Goal: Task Accomplishment & Management: Use online tool/utility

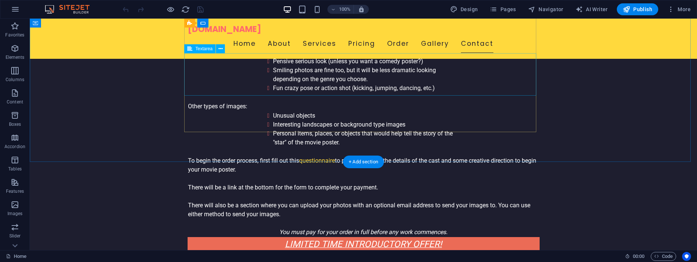
scroll to position [2223, 0]
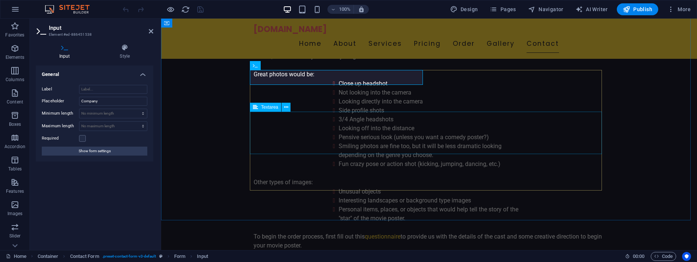
scroll to position [2106, 0]
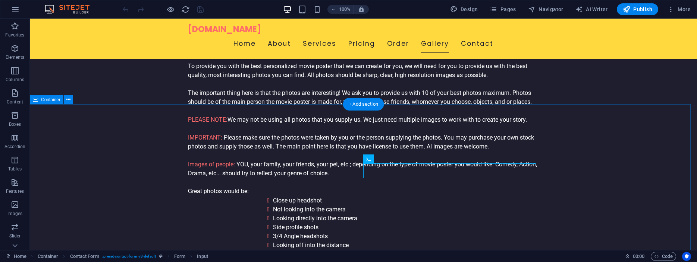
scroll to position [2147, 0]
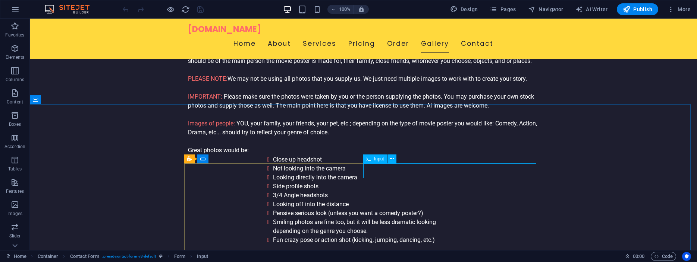
click at [380, 160] on span "Input" at bounding box center [379, 159] width 10 height 4
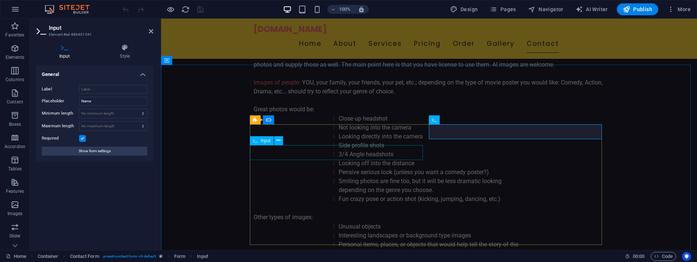
scroll to position [2106, 0]
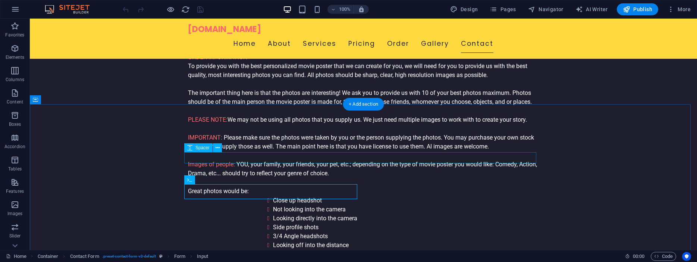
scroll to position [2147, 0]
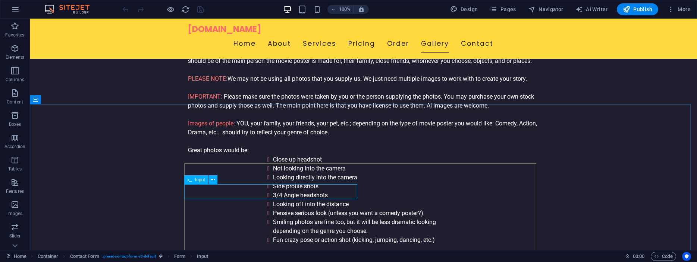
click at [0, 0] on span "Input" at bounding box center [0, 0] width 0 height 0
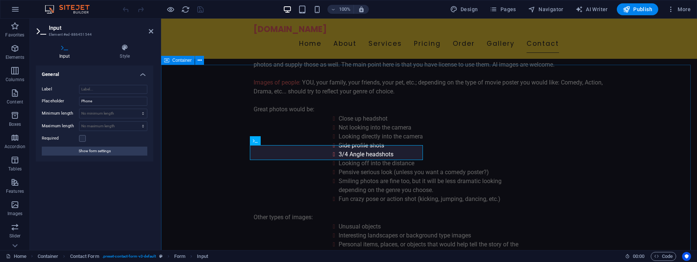
scroll to position [2106, 0]
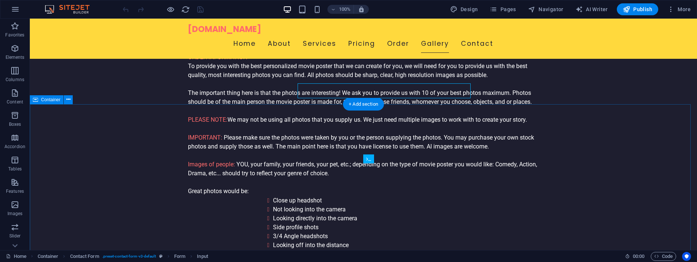
scroll to position [2147, 0]
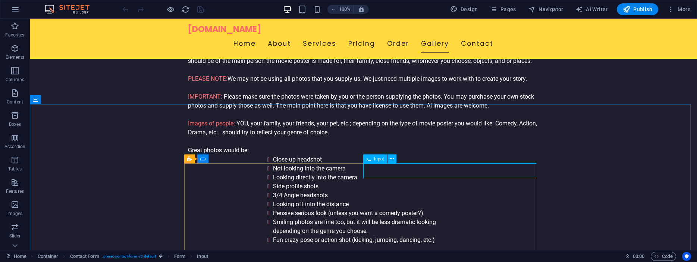
click at [380, 158] on span "Input" at bounding box center [379, 159] width 10 height 4
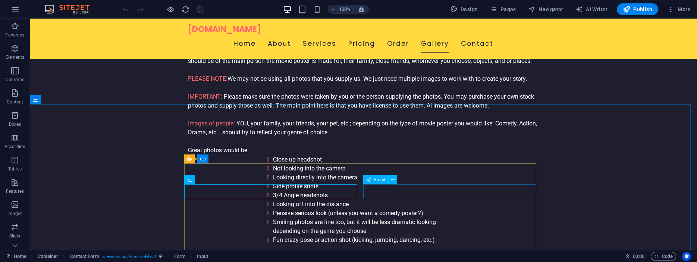
click at [379, 180] on span "Email" at bounding box center [379, 180] width 11 height 4
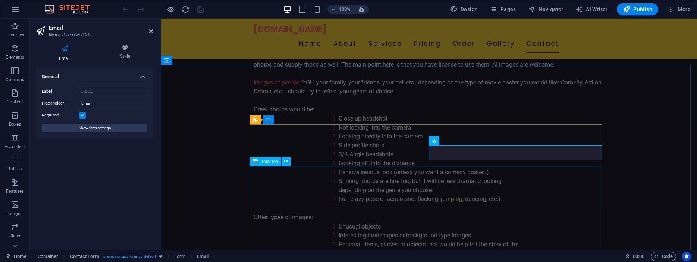
scroll to position [2106, 0]
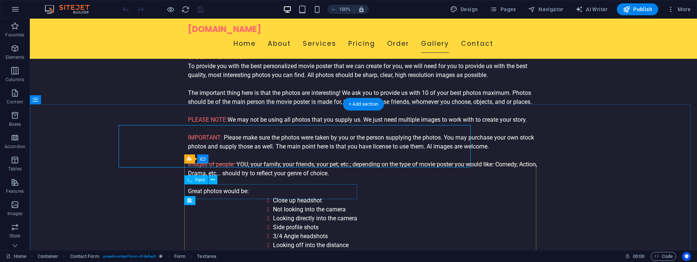
scroll to position [2147, 0]
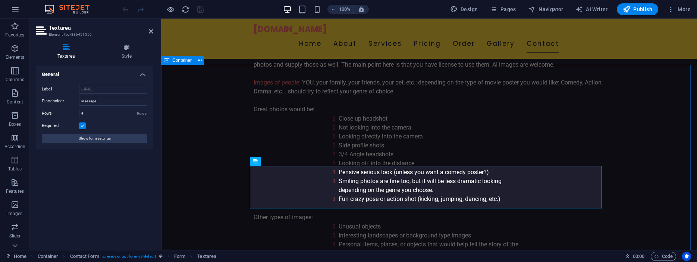
scroll to position [2106, 0]
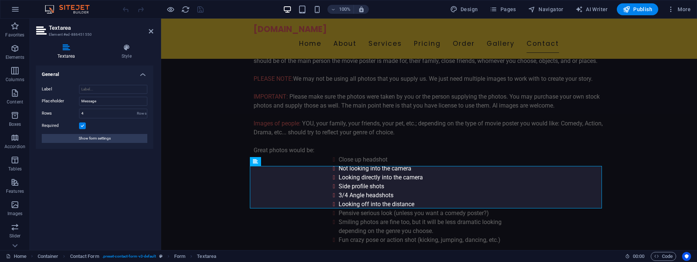
click at [114, 182] on div "General Label Placeholder Message Rows 4 Rows Required Show form settings" at bounding box center [94, 155] width 117 height 179
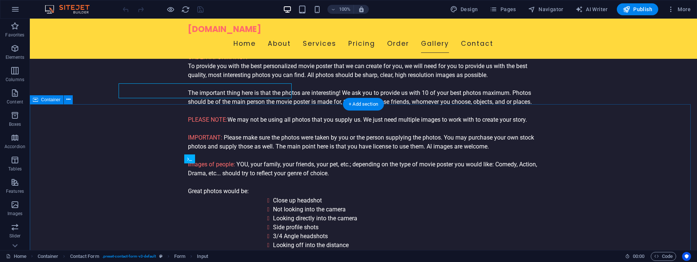
scroll to position [2147, 0]
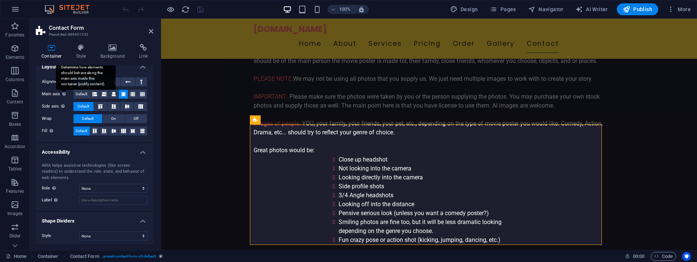
scroll to position [110, 0]
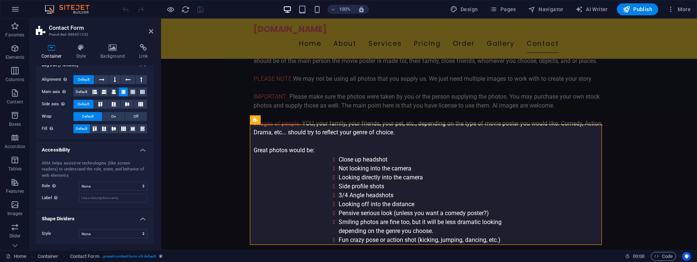
click at [135, 218] on h4 "Shape Dividers" at bounding box center [94, 216] width 117 height 13
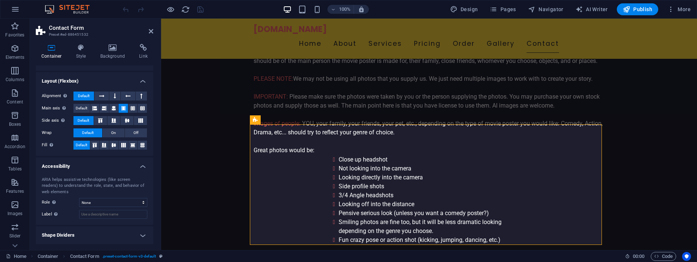
click at [139, 167] on h4 "Accessibility" at bounding box center [94, 164] width 117 height 13
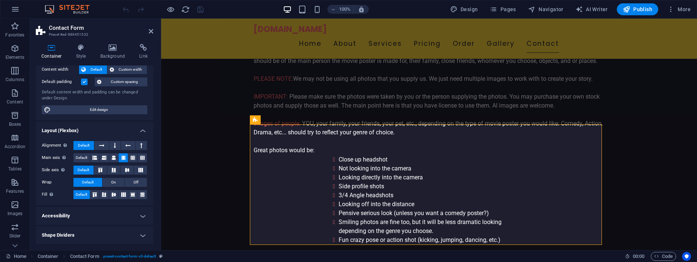
click at [138, 128] on h4 "Layout (Flexbox)" at bounding box center [94, 128] width 117 height 13
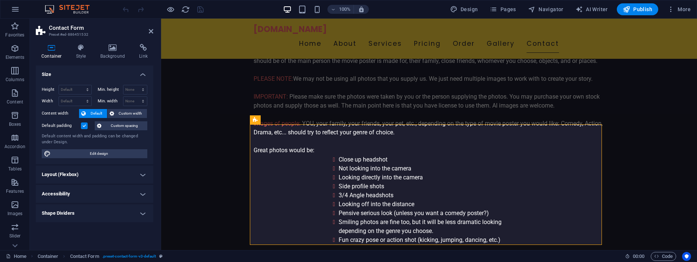
scroll to position [0, 0]
click at [139, 49] on icon at bounding box center [143, 47] width 20 height 7
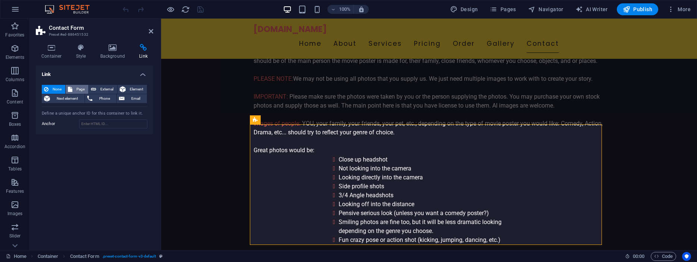
click at [78, 86] on span "Page" at bounding box center [81, 89] width 12 height 9
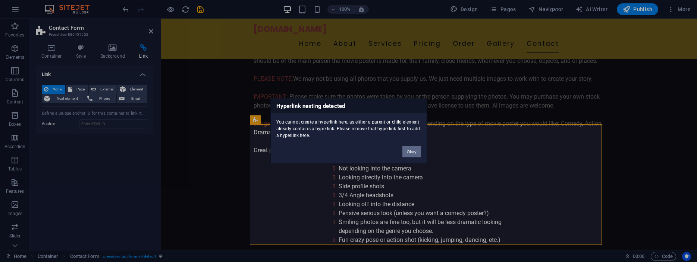
click at [412, 152] on button "Okay" at bounding box center [411, 152] width 19 height 11
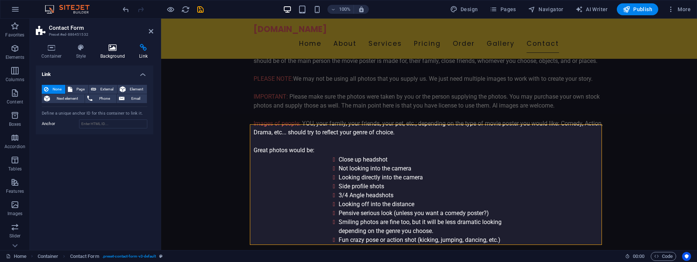
click at [114, 48] on icon at bounding box center [113, 47] width 36 height 7
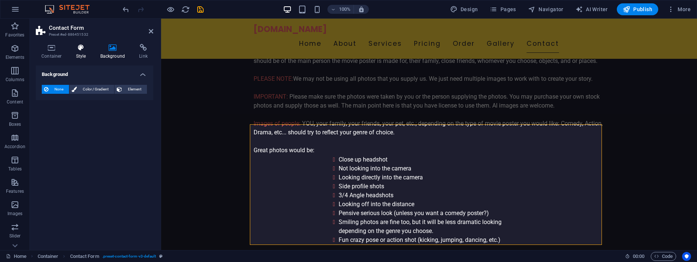
click at [77, 49] on icon at bounding box center [80, 47] width 21 height 7
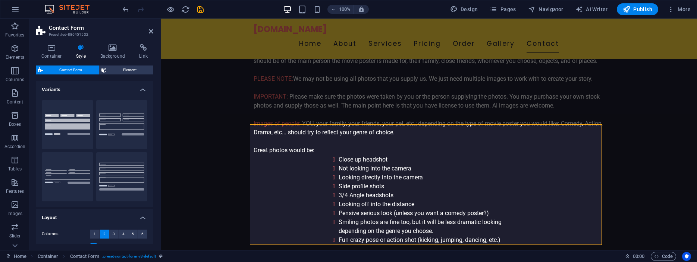
click at [138, 90] on h4 "Variants" at bounding box center [94, 87] width 117 height 13
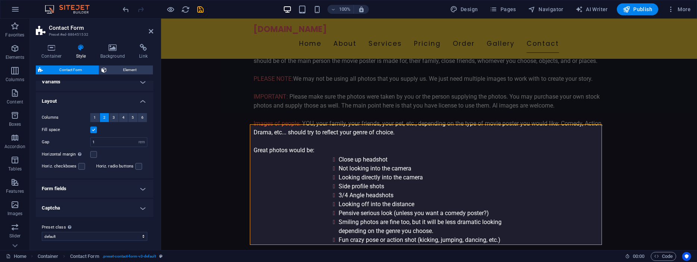
scroll to position [10, 0]
click at [136, 186] on h4 "Form fields" at bounding box center [94, 186] width 117 height 18
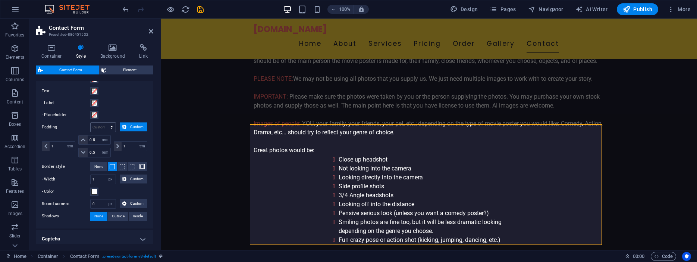
scroll to position [195, 0]
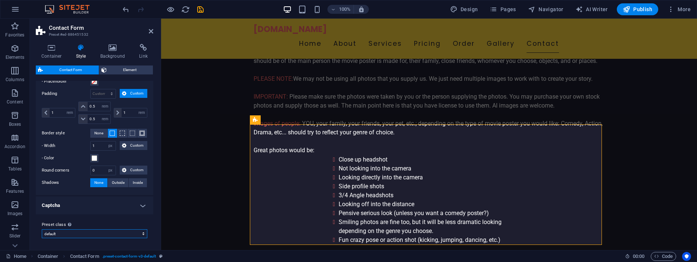
click at [138, 233] on select "plain default row Add preset class" at bounding box center [95, 234] width 106 height 9
click at [136, 205] on h4 "Captcha" at bounding box center [94, 206] width 117 height 18
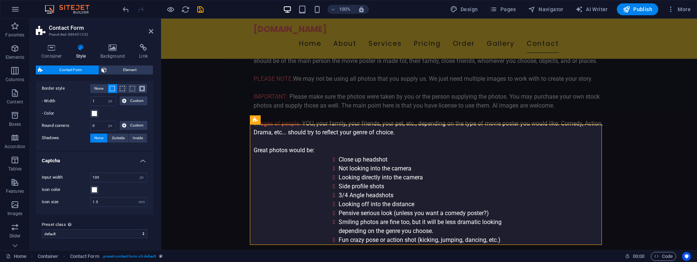
click at [136, 163] on h4 "Captcha" at bounding box center [94, 158] width 117 height 13
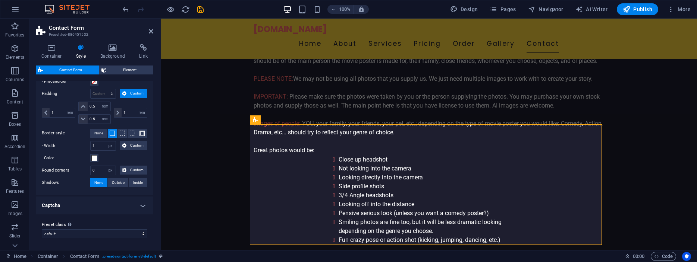
scroll to position [195, 0]
click at [136, 206] on h4 "Captcha" at bounding box center [94, 206] width 117 height 18
click at [136, 206] on h4 "Captcha" at bounding box center [94, 203] width 117 height 13
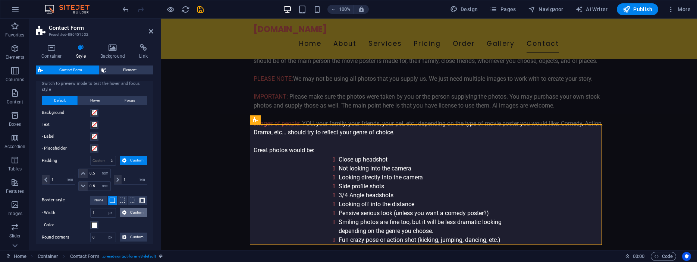
scroll to position [94, 0]
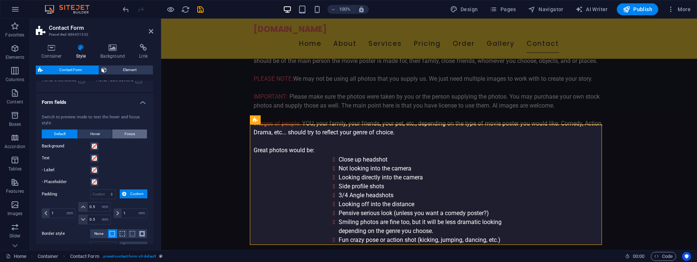
click at [128, 135] on span "Focus" at bounding box center [130, 134] width 10 height 9
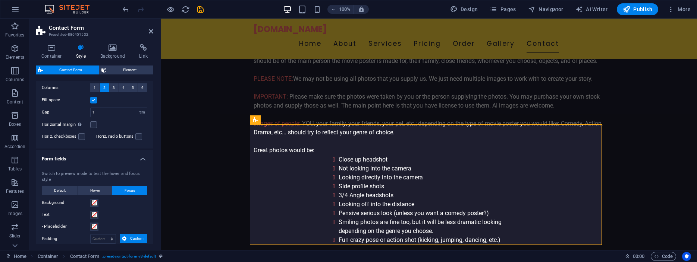
scroll to position [15, 0]
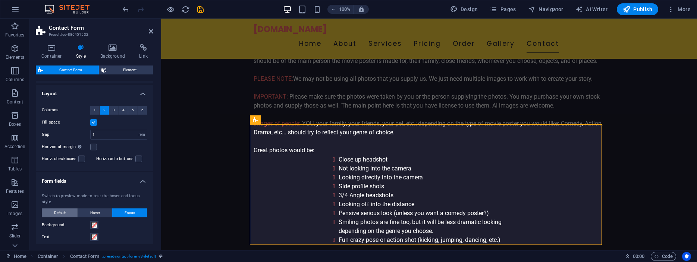
click at [59, 211] on span "Default" at bounding box center [60, 213] width 12 height 9
click at [135, 182] on h4 "Form fields" at bounding box center [94, 179] width 117 height 13
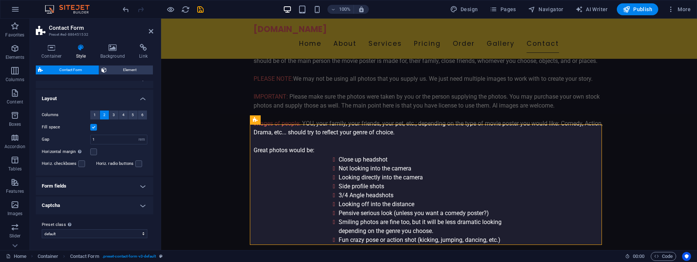
scroll to position [10, 0]
click at [125, 67] on span "Element" at bounding box center [130, 70] width 42 height 9
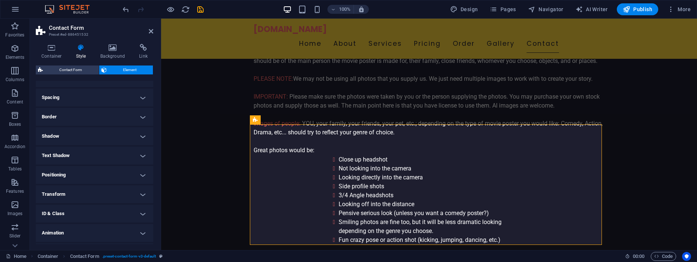
scroll to position [158, 0]
click at [136, 198] on h4 "ID & Class" at bounding box center [94, 197] width 117 height 18
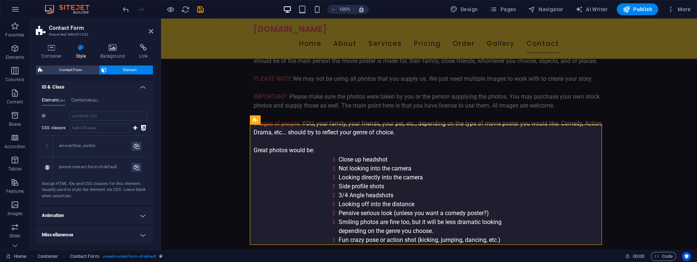
scroll to position [233, 0]
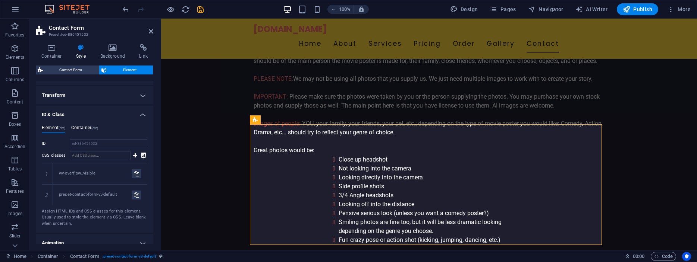
click at [79, 133] on h4 "Container (div)" at bounding box center [84, 129] width 27 height 8
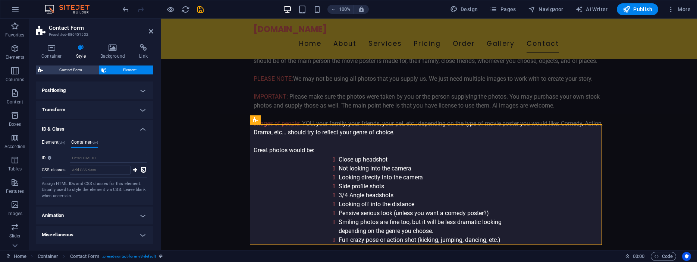
click at [55, 144] on h4 "Element (div)" at bounding box center [53, 144] width 23 height 8
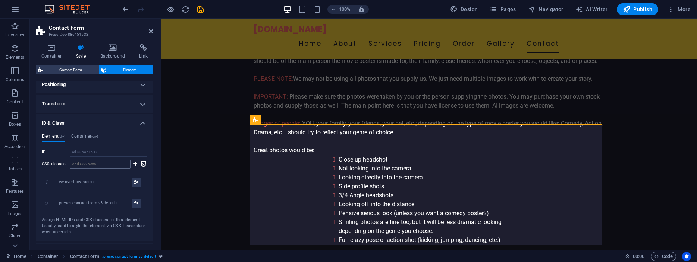
scroll to position [267, 0]
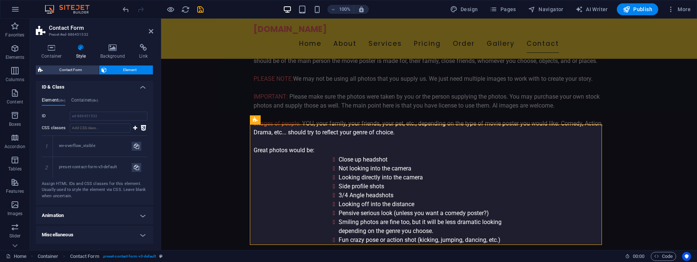
click at [136, 88] on h4 "ID & Class" at bounding box center [94, 84] width 117 height 13
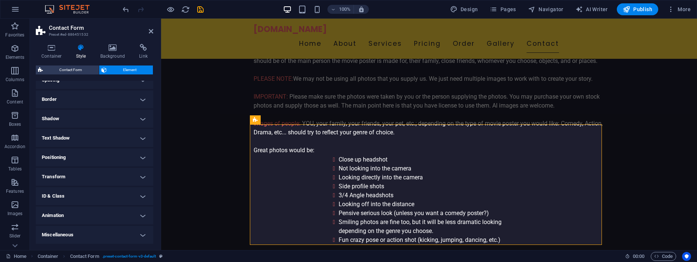
scroll to position [158, 0]
click at [134, 233] on h4 "Miscellaneous" at bounding box center [94, 235] width 117 height 18
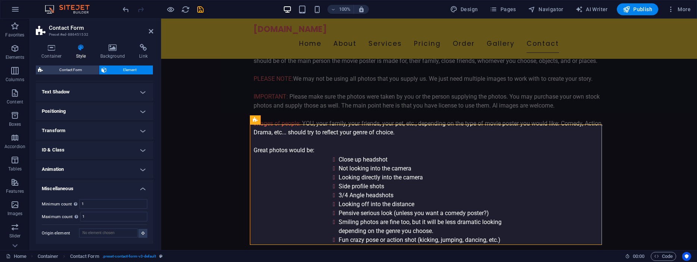
click at [136, 189] on h4 "Miscellaneous" at bounding box center [94, 186] width 117 height 13
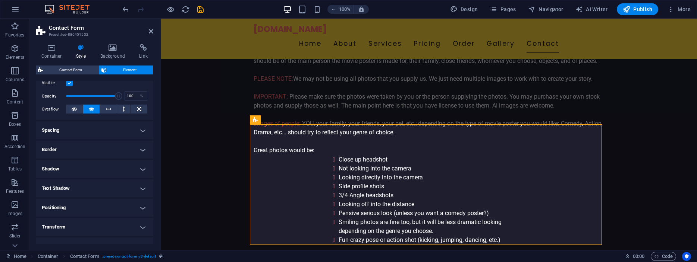
scroll to position [91, 0]
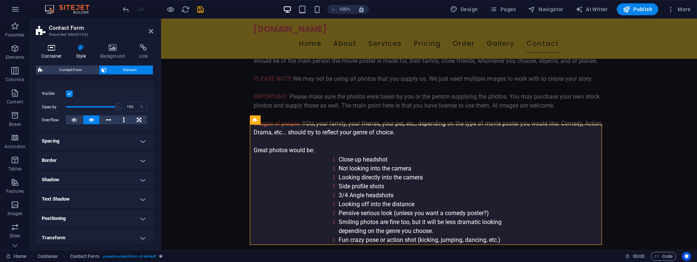
click at [51, 48] on icon at bounding box center [52, 47] width 32 height 7
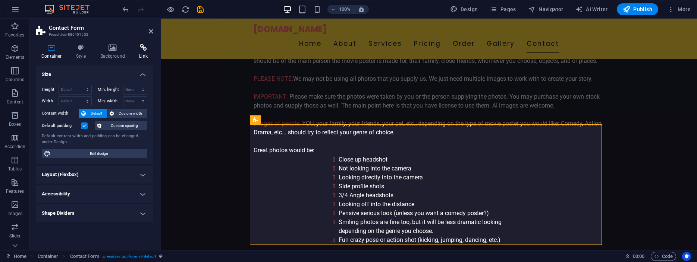
click at [142, 49] on icon at bounding box center [143, 47] width 20 height 7
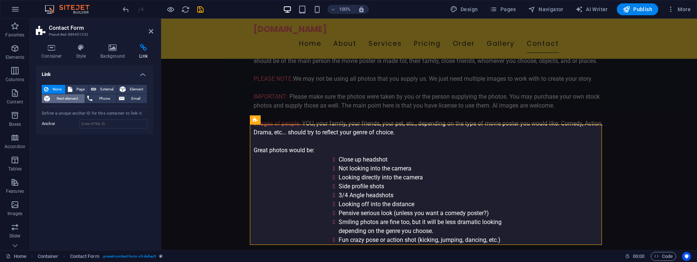
click at [70, 97] on span "Next element" at bounding box center [67, 98] width 30 height 9
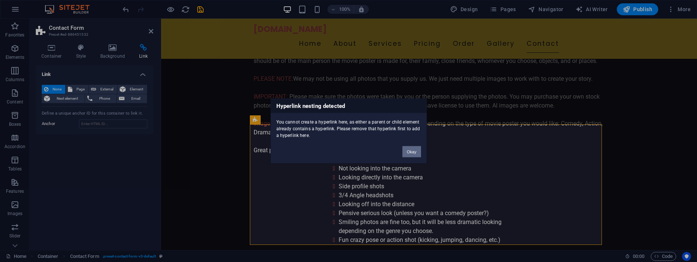
click at [410, 150] on button "Okay" at bounding box center [411, 152] width 19 height 11
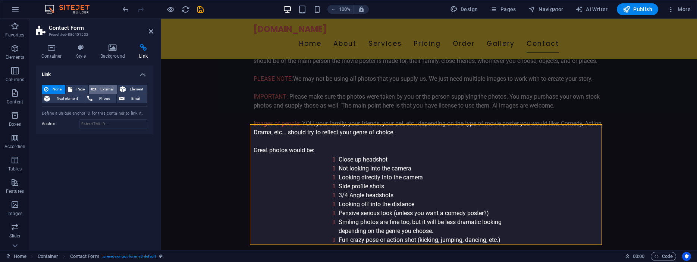
click at [101, 87] on span "External" at bounding box center [106, 89] width 16 height 9
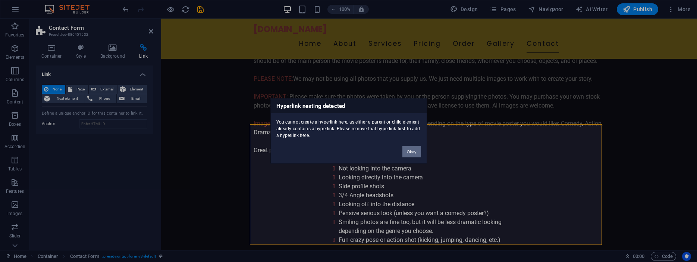
click at [414, 152] on button "Okay" at bounding box center [411, 152] width 19 height 11
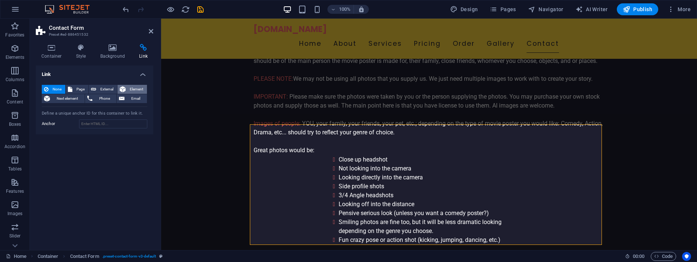
click at [131, 88] on span "Element" at bounding box center [136, 89] width 17 height 9
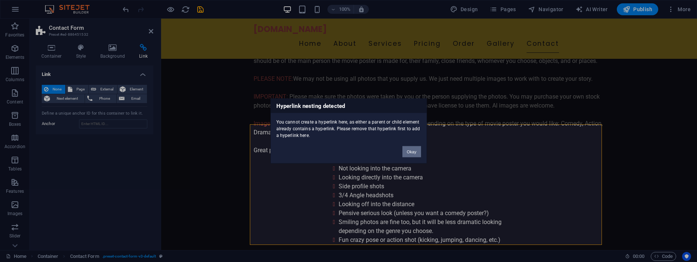
click at [407, 151] on button "Okay" at bounding box center [411, 152] width 19 height 11
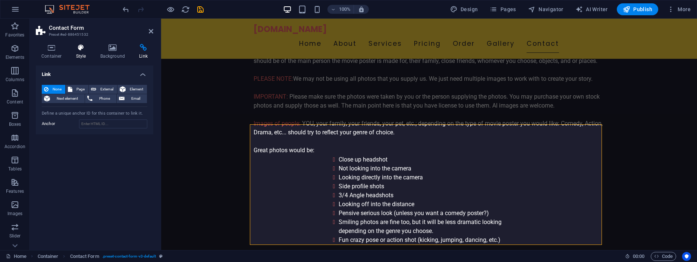
click at [80, 50] on icon at bounding box center [80, 47] width 21 height 7
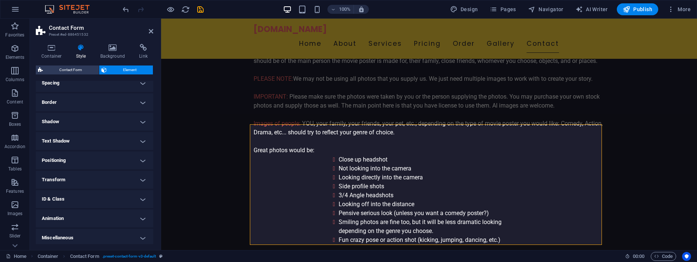
scroll to position [158, 0]
click at [136, 176] on h4 "Transform" at bounding box center [94, 177] width 117 height 18
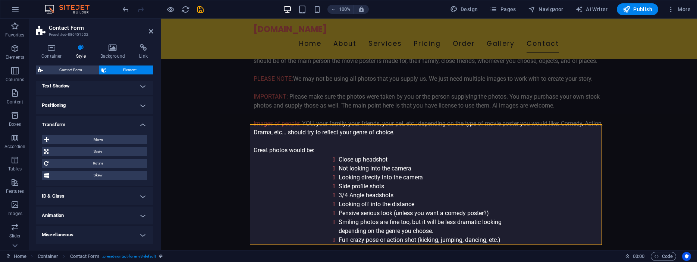
scroll to position [210, 0]
click at [137, 125] on h4 "Transform" at bounding box center [94, 122] width 117 height 13
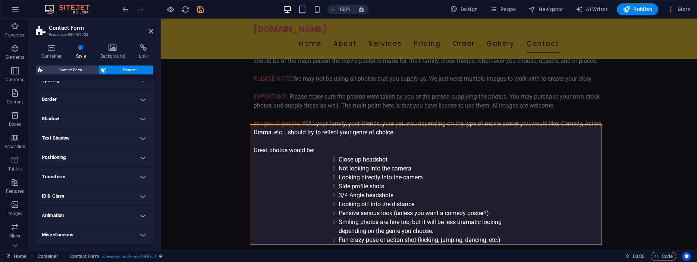
scroll to position [158, 0]
click at [135, 196] on h4 "ID & Class" at bounding box center [94, 197] width 117 height 18
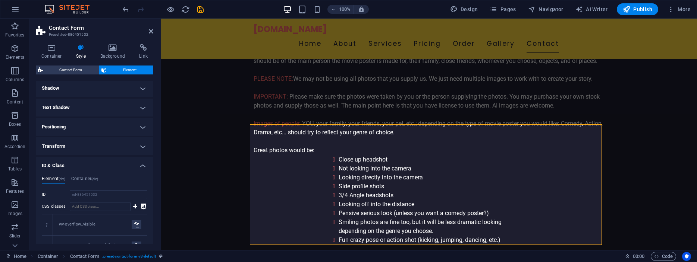
scroll to position [225, 0]
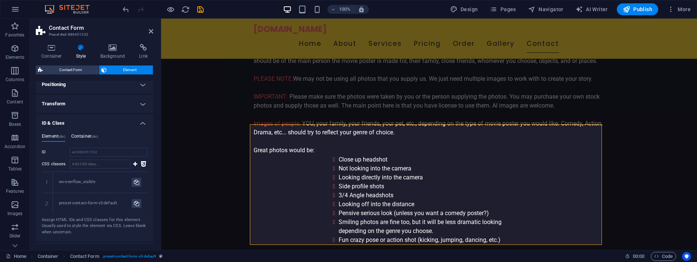
click at [82, 141] on h4 "Container (div)" at bounding box center [84, 138] width 27 height 8
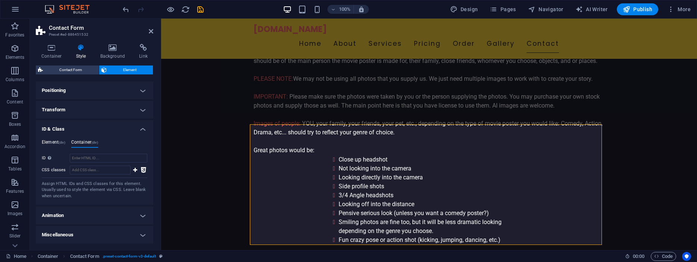
click at [44, 140] on h4 "Element (div)" at bounding box center [53, 144] width 23 height 8
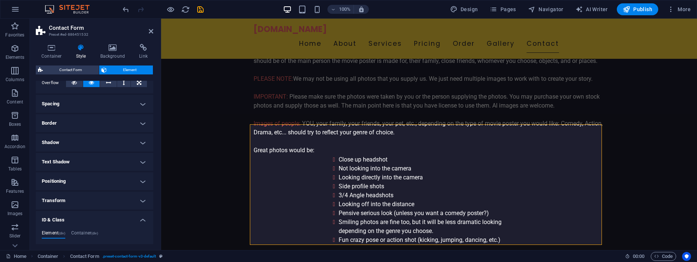
scroll to position [57, 0]
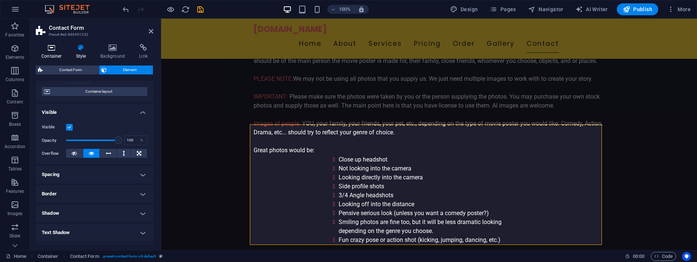
click at [50, 47] on icon at bounding box center [52, 47] width 32 height 7
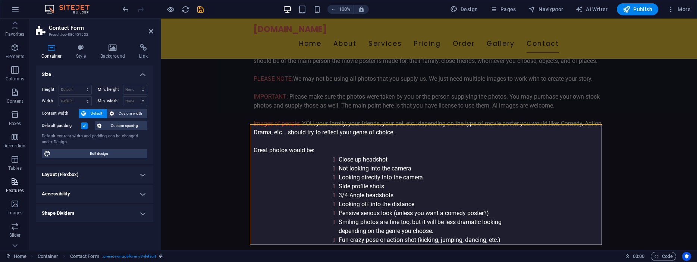
scroll to position [0, 0]
click at [149, 32] on icon at bounding box center [151, 31] width 4 height 6
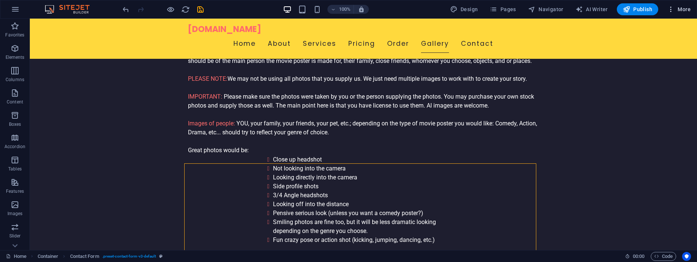
click at [679, 7] on span "More" at bounding box center [678, 9] width 23 height 7
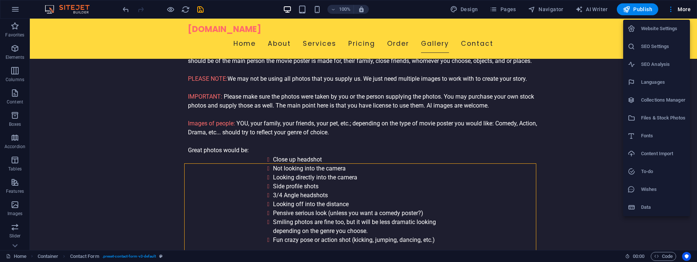
click at [655, 27] on h6 "Website Settings" at bounding box center [663, 28] width 44 height 9
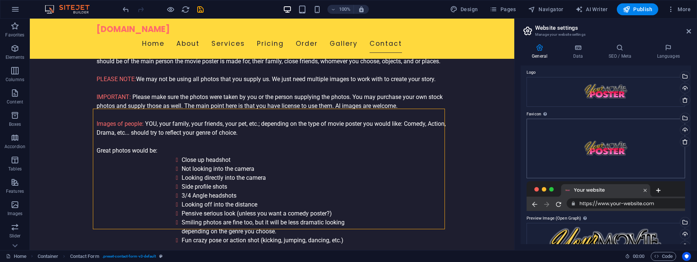
scroll to position [0, 0]
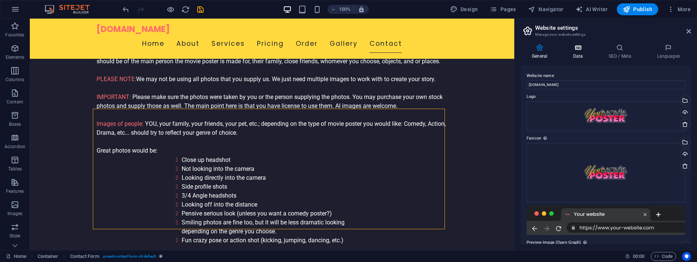
click at [574, 49] on icon at bounding box center [577, 47] width 32 height 7
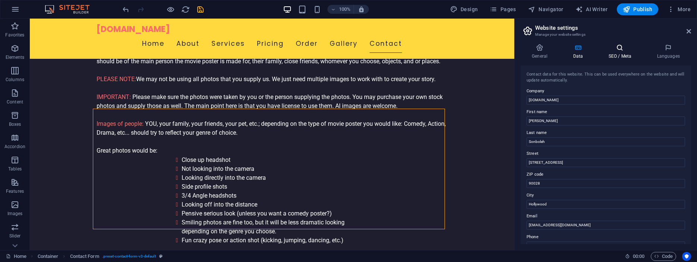
click at [618, 50] on icon at bounding box center [619, 47] width 45 height 7
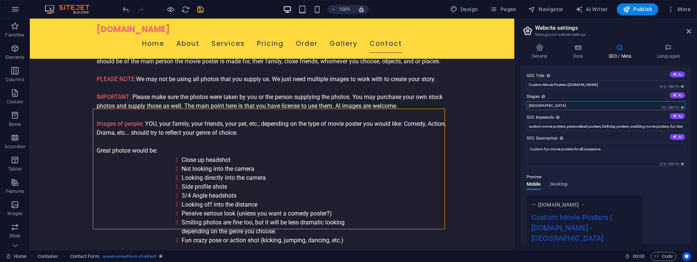
drag, startPoint x: 570, startPoint y: 106, endPoint x: 506, endPoint y: 97, distance: 64.7
click at [526, 101] on input "[GEOGRAPHIC_DATA]" at bounding box center [605, 105] width 158 height 9
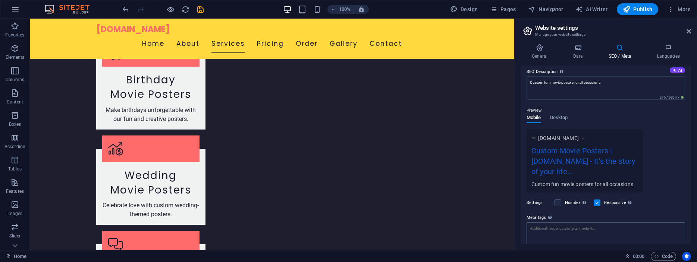
scroll to position [16, 0]
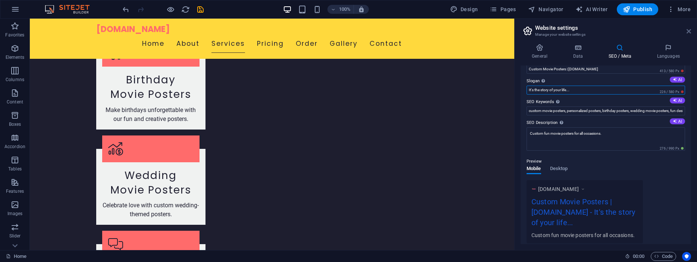
type input "It's the story of your life..."
click at [689, 31] on icon at bounding box center [688, 31] width 4 height 6
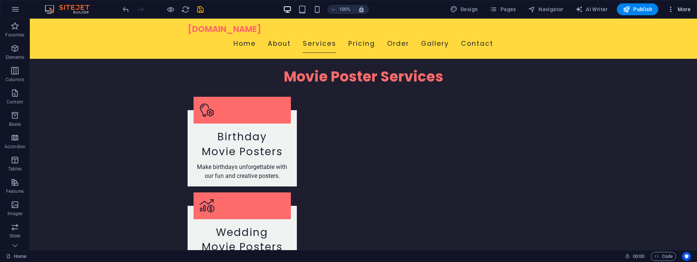
click at [680, 6] on span "More" at bounding box center [678, 9] width 23 height 7
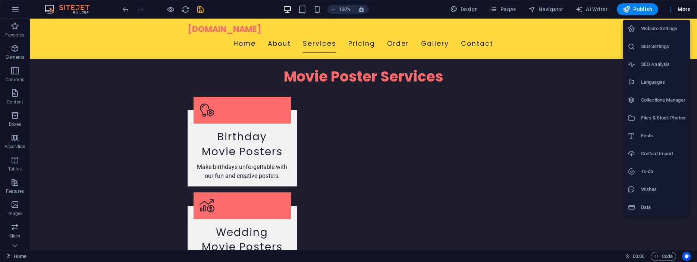
click at [200, 10] on div at bounding box center [348, 131] width 697 height 262
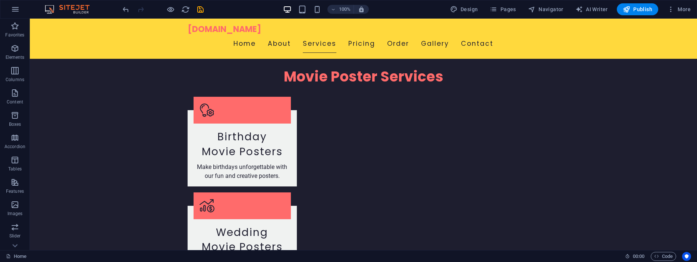
click at [0, 0] on icon "save" at bounding box center [0, 0] width 0 height 0
click at [686, 8] on span "More" at bounding box center [678, 9] width 23 height 7
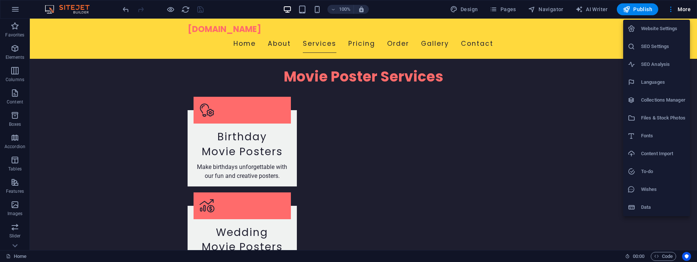
click at [574, 101] on div at bounding box center [348, 131] width 697 height 262
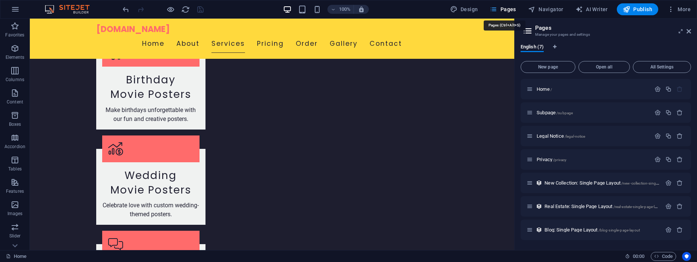
scroll to position [815, 0]
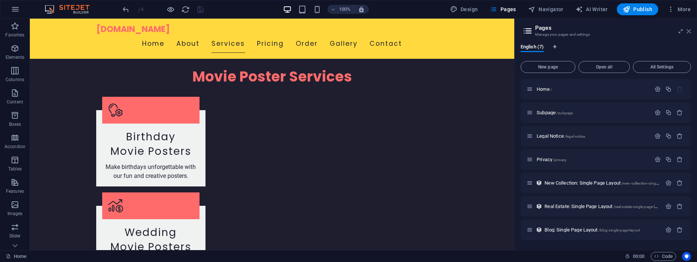
click at [689, 29] on icon at bounding box center [688, 31] width 4 height 6
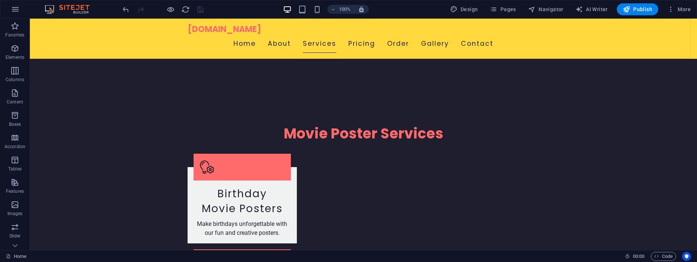
scroll to position [872, 0]
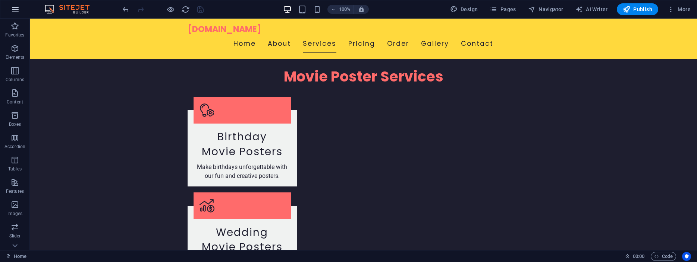
click at [0, 0] on icon "button" at bounding box center [0, 0] width 0 height 0
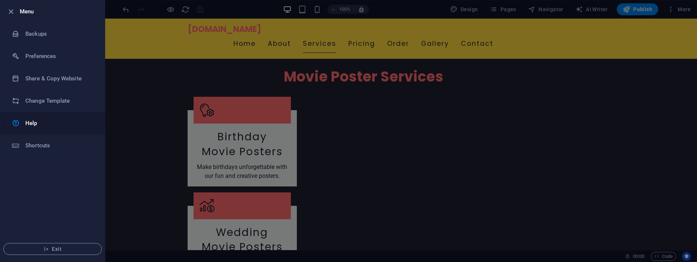
click at [32, 123] on h6 "Help" at bounding box center [59, 123] width 69 height 9
click at [8, 9] on icon "button" at bounding box center [11, 11] width 9 height 9
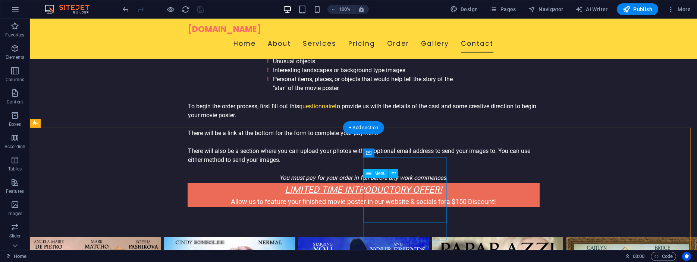
scroll to position [2277, 0]
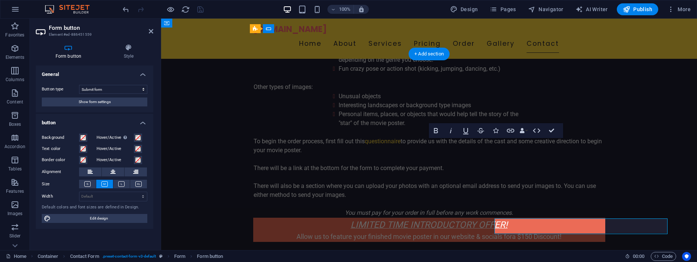
scroll to position [2197, 0]
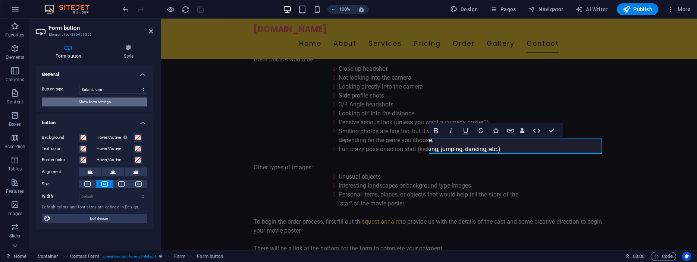
click at [97, 102] on span "Show form settings" at bounding box center [95, 102] width 32 height 9
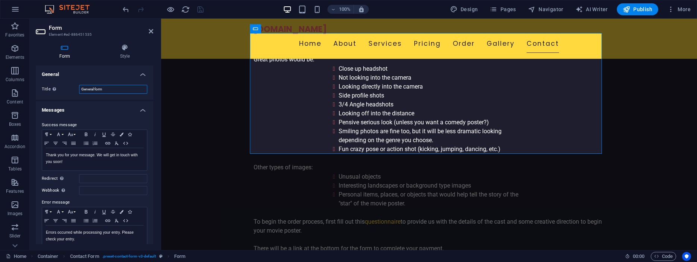
drag, startPoint x: 94, startPoint y: 89, endPoint x: 32, endPoint y: 87, distance: 61.9
click at [79, 87] on input "General form" at bounding box center [113, 89] width 68 height 9
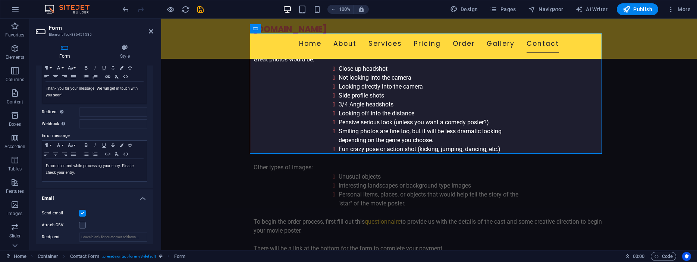
scroll to position [67, 0]
type input "Contact Form"
click at [100, 111] on input "Redirect Define a redirect target upon successful form submission; for example,…" at bounding box center [113, 111] width 68 height 9
click at [95, 121] on input "Webhook A webhook is a push notification from this form to another server. Ever…" at bounding box center [113, 123] width 68 height 9
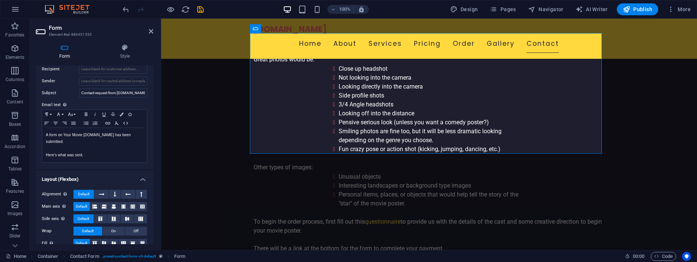
scroll to position [245, 0]
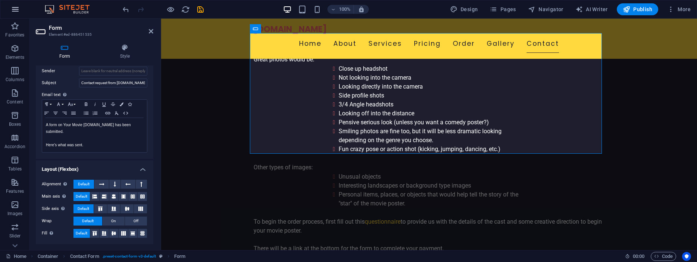
click at [0, 0] on icon "button" at bounding box center [0, 0] width 0 height 0
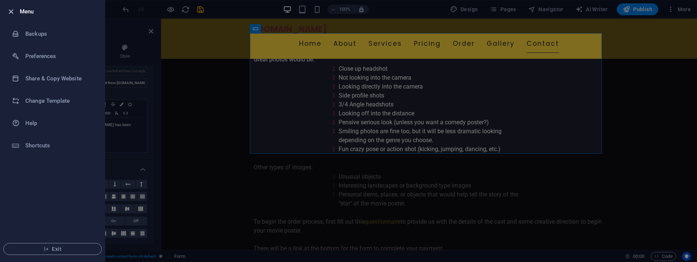
click at [10, 12] on icon "button" at bounding box center [11, 11] width 9 height 9
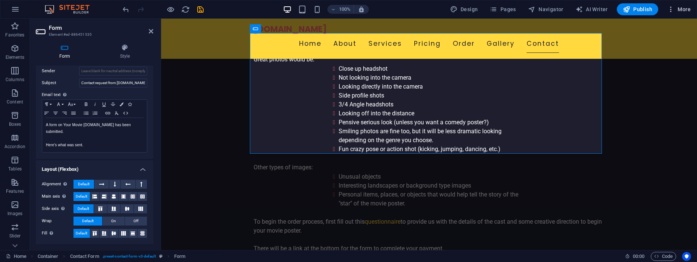
click at [682, 7] on span "More" at bounding box center [678, 9] width 23 height 7
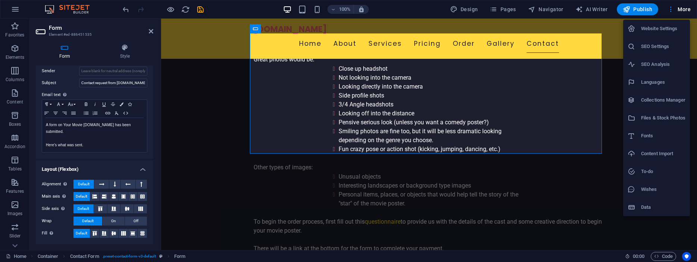
click at [649, 226] on div at bounding box center [348, 131] width 697 height 262
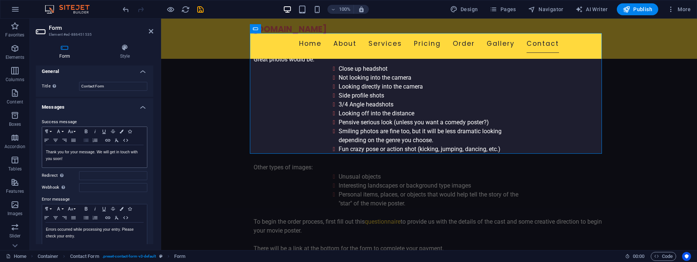
scroll to position [0, 0]
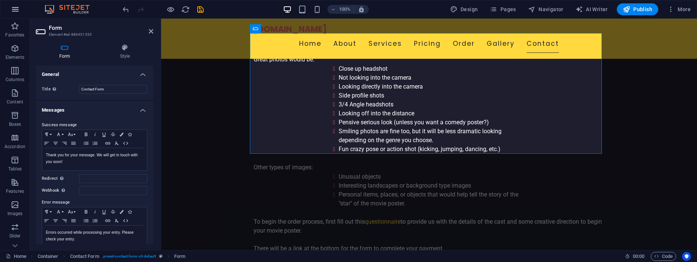
click at [0, 0] on icon "button" at bounding box center [0, 0] width 0 height 0
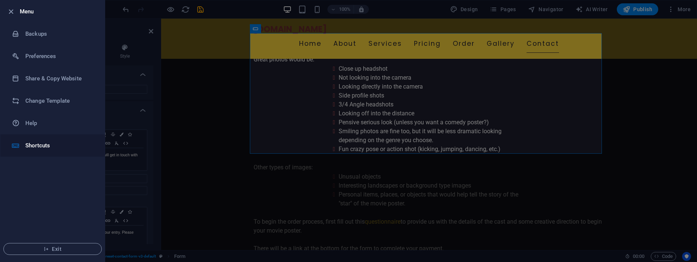
click at [38, 144] on h6 "Shortcuts" at bounding box center [59, 145] width 69 height 9
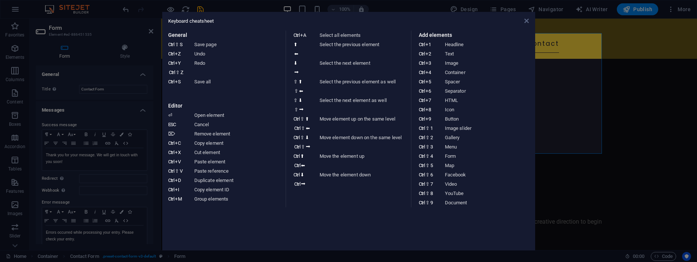
click at [528, 21] on icon at bounding box center [526, 21] width 4 height 6
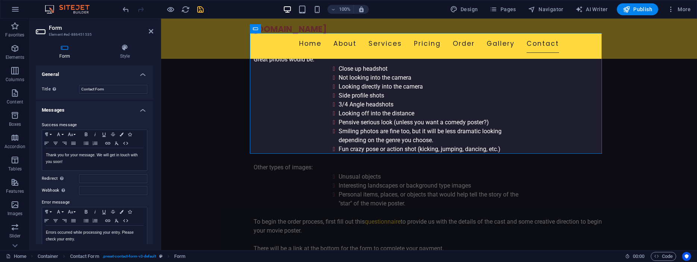
click at [199, 9] on icon "save" at bounding box center [200, 9] width 9 height 9
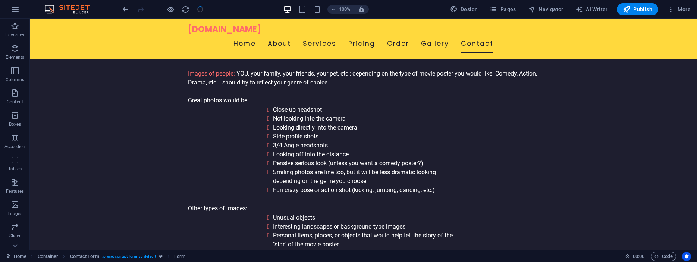
click at [201, 10] on div at bounding box center [163, 9] width 84 height 12
click at [201, 9] on div at bounding box center [163, 9] width 84 height 12
click at [200, 10] on div at bounding box center [163, 9] width 84 height 12
click at [201, 9] on div at bounding box center [163, 9] width 84 height 12
click at [199, 10] on div at bounding box center [163, 9] width 84 height 12
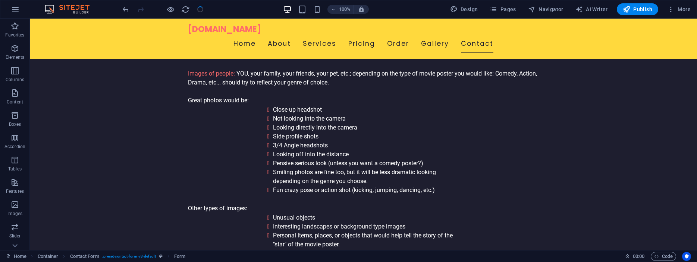
scroll to position [2277, 0]
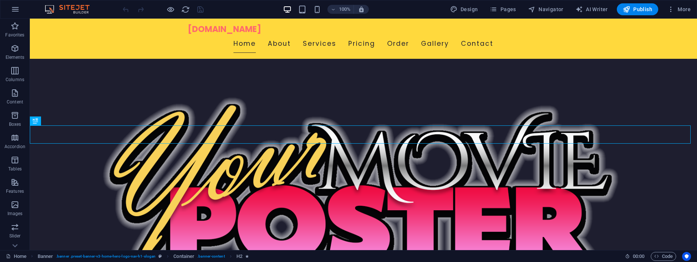
scroll to position [170, 0]
